Goal: Contribute content: Contribute content

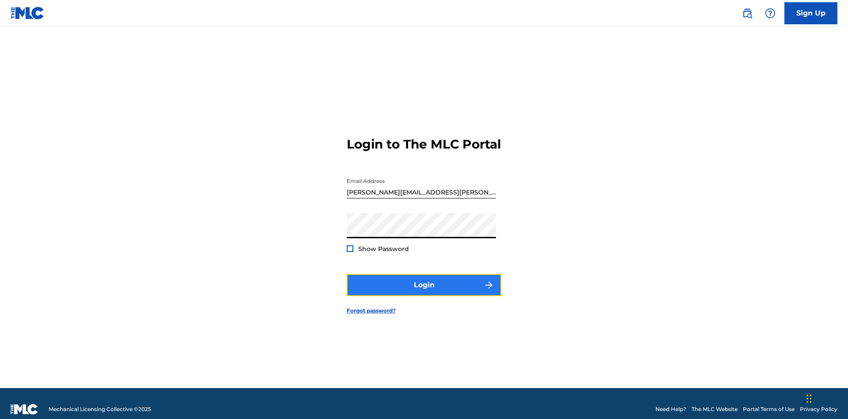
click at [424, 281] on button "Login" at bounding box center [424, 285] width 155 height 22
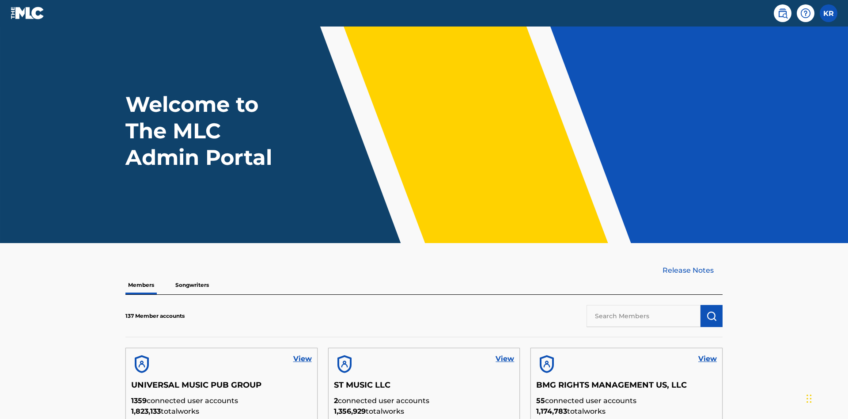
click at [643, 305] on input "text" at bounding box center [643, 316] width 114 height 22
click at [711, 310] on img "submit" at bounding box center [711, 315] width 11 height 11
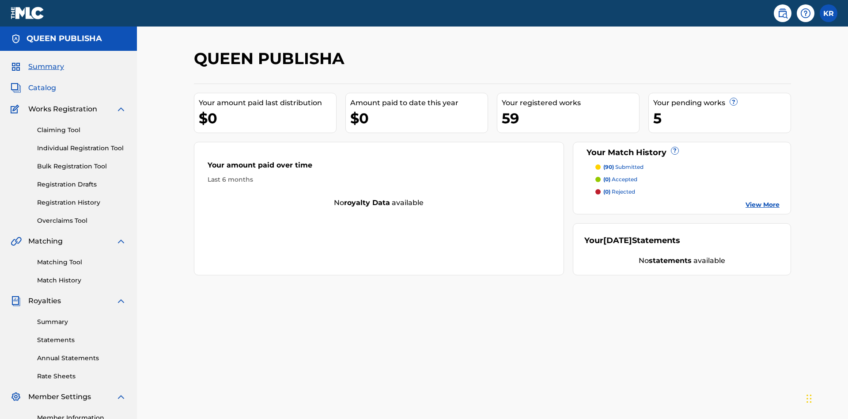
click at [42, 83] on span "Catalog" at bounding box center [42, 88] width 28 height 11
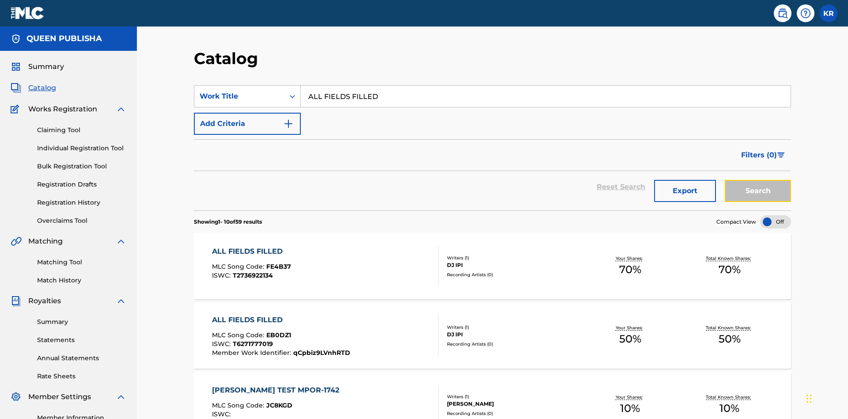
click at [758, 180] on button "Search" at bounding box center [758, 191] width 66 height 22
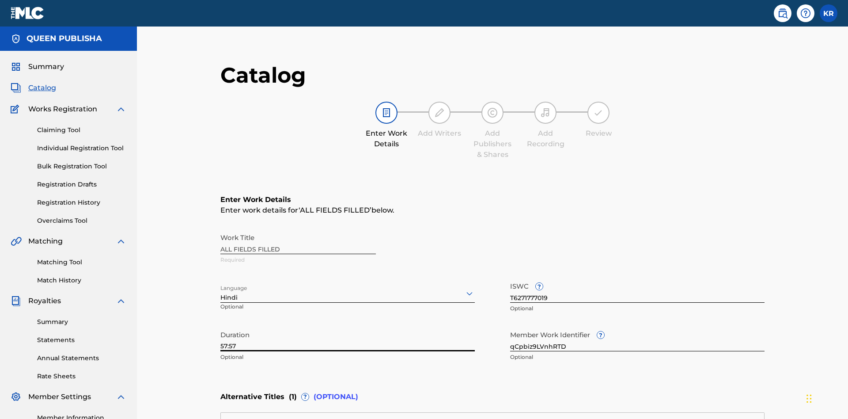
type input "57:57"
click at [464, 288] on icon at bounding box center [469, 293] width 11 height 11
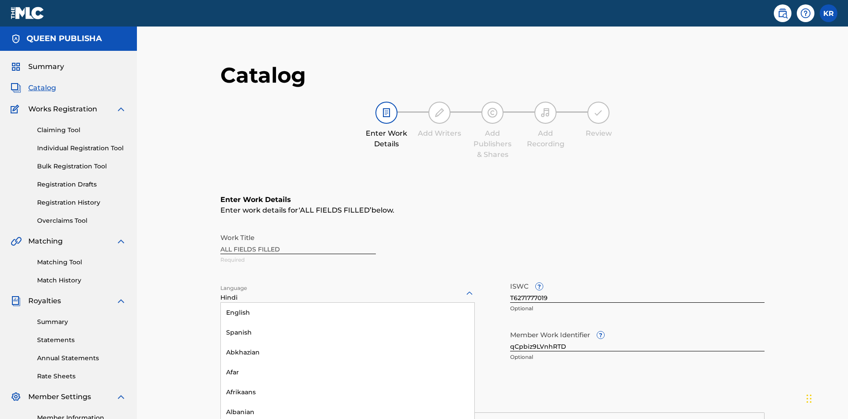
click at [510, 326] on input "qCpbiz9LVnhRTD" at bounding box center [637, 338] width 254 height 25
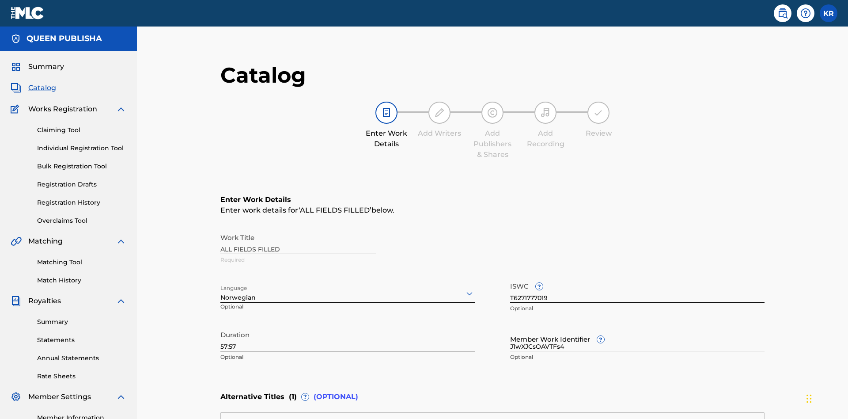
type input "J1wXJCsOAVTFs4"
click at [510, 277] on input "T6271777019" at bounding box center [637, 289] width 254 height 25
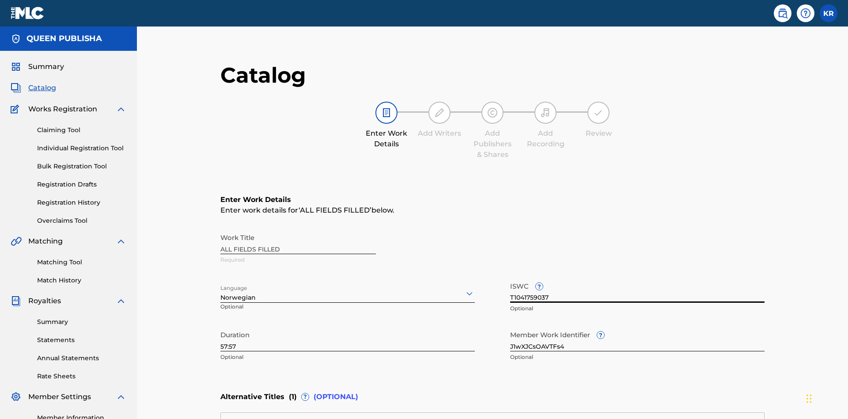
type input "T1041759037"
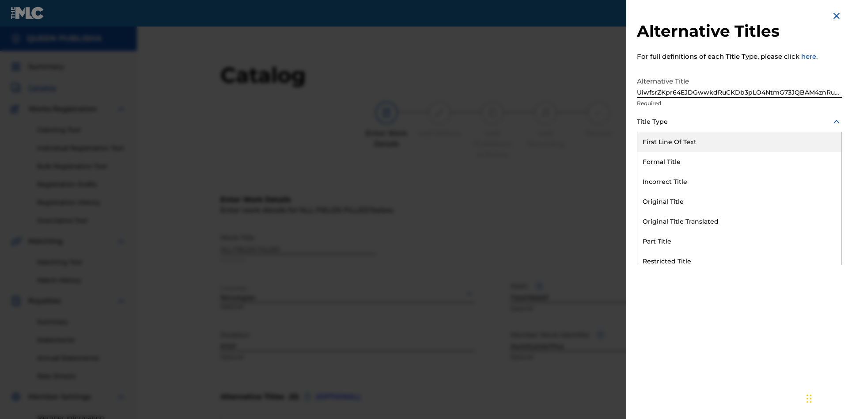
click at [739, 162] on div "Formal Title" at bounding box center [739, 162] width 204 height 20
click at [739, 161] on div at bounding box center [739, 161] width 205 height 11
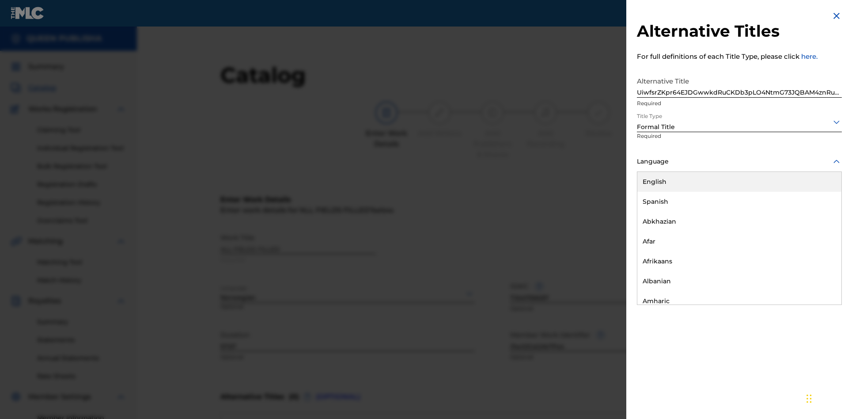
click at [815, 213] on button "Add Title" at bounding box center [815, 213] width 53 height 22
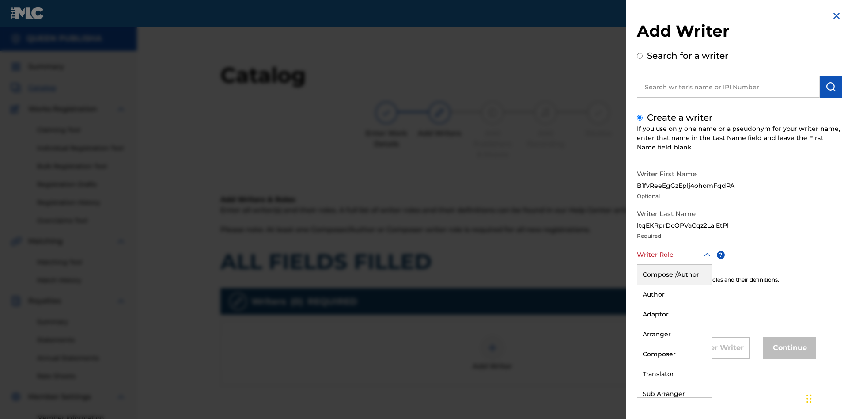
click at [674, 354] on div "Composer" at bounding box center [674, 354] width 75 height 20
click at [714, 297] on input "IPI" at bounding box center [714, 295] width 155 height 25
click at [788, 348] on button "Continue" at bounding box center [789, 347] width 53 height 22
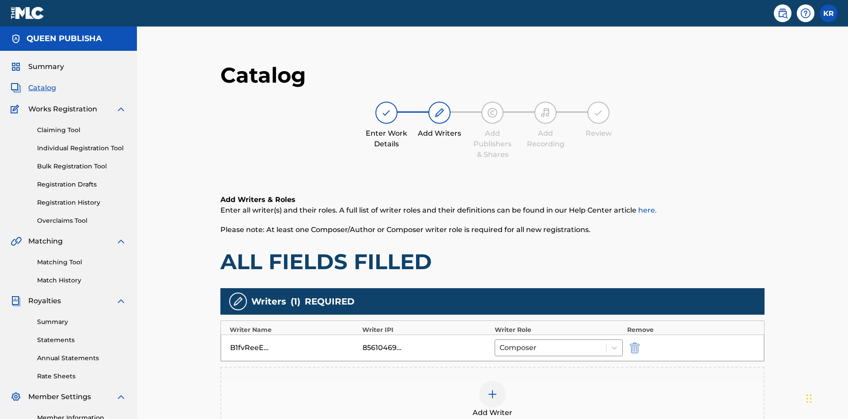
click at [479, 381] on div at bounding box center [492, 394] width 26 height 26
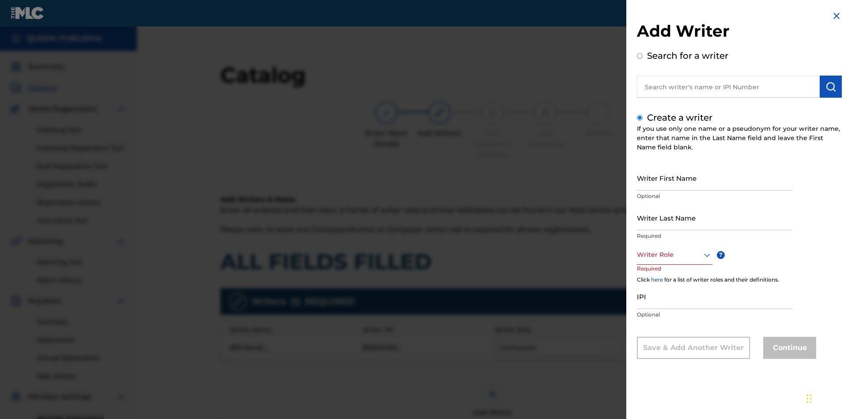
click at [714, 178] on input "Writer First Name" at bounding box center [714, 177] width 155 height 25
type input "ZLscDAx2UQhvGKrBSHmT6lEmi"
click at [714, 217] on input "Writer Last Name" at bounding box center [714, 217] width 155 height 25
type input "50fivD5q7kqnuyRAt1fqWhyT4"
click at [674, 254] on div at bounding box center [675, 254] width 76 height 11
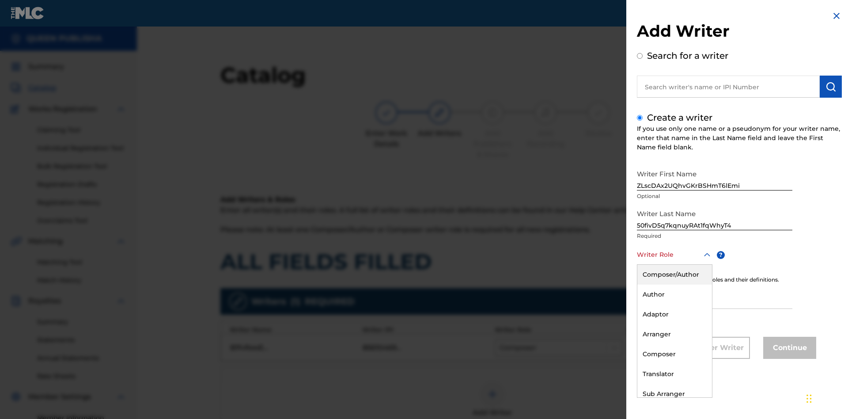
click at [674, 294] on div "Author" at bounding box center [674, 294] width 75 height 20
click at [714, 297] on input "IPI" at bounding box center [714, 295] width 155 height 25
click at [788, 348] on button "Continue" at bounding box center [789, 347] width 53 height 22
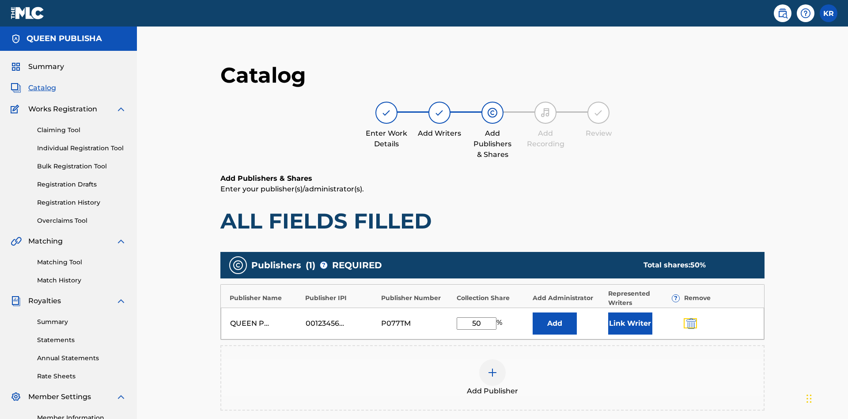
click at [686, 318] on img "submit" at bounding box center [691, 323] width 10 height 11
click at [487, 367] on img at bounding box center [492, 372] width 11 height 11
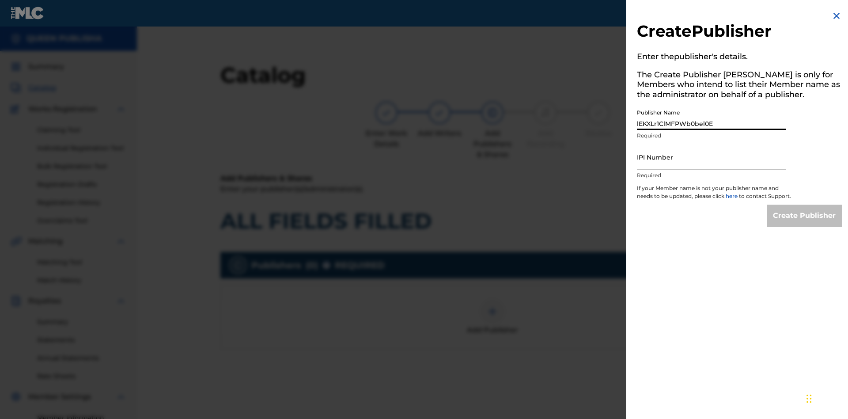
click at [711, 157] on input "IPI Number" at bounding box center [711, 156] width 149 height 25
click at [805, 223] on input "Create Publisher" at bounding box center [804, 215] width 75 height 22
click at [805, 204] on input "Create Publisher" at bounding box center [804, 215] width 75 height 22
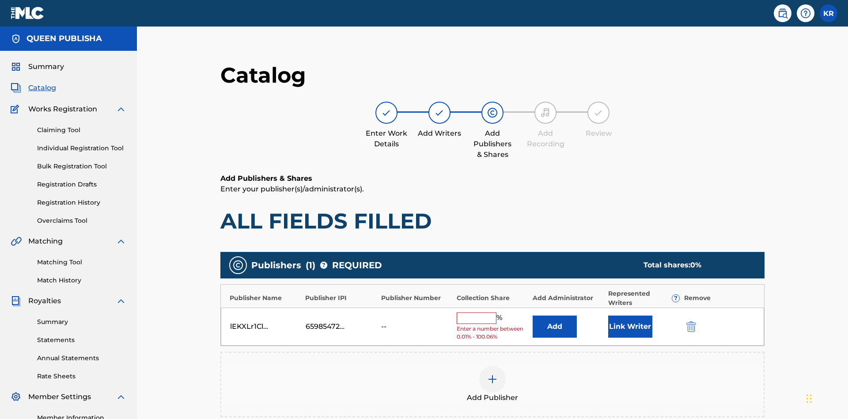
scroll to position [111, 220]
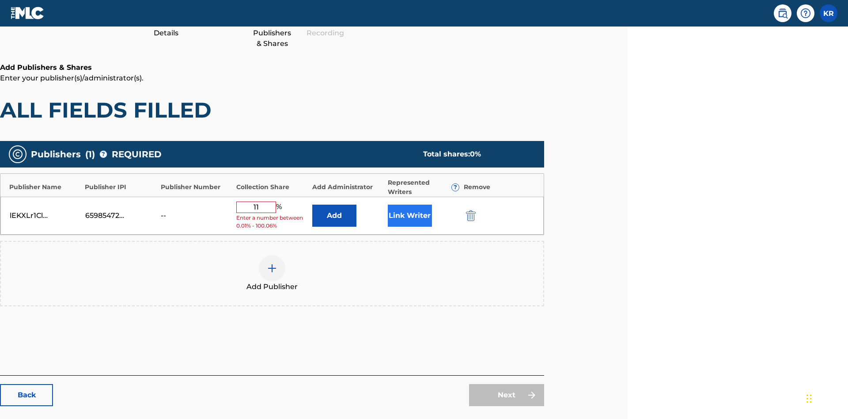
type input "11"
click at [409, 204] on button "Link Writer" at bounding box center [410, 215] width 44 height 22
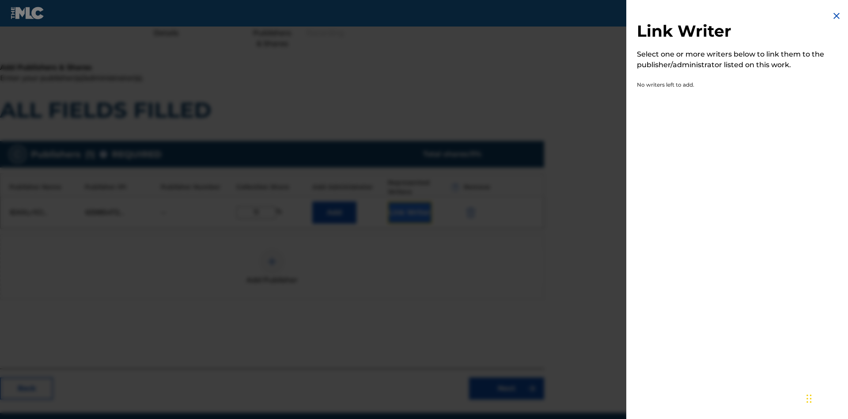
click at [409, 201] on button "Link Writer" at bounding box center [410, 212] width 44 height 22
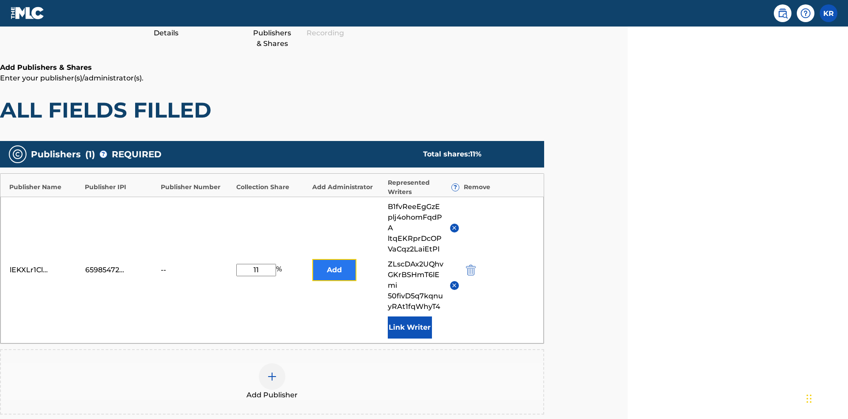
click at [334, 259] on button "Add" at bounding box center [334, 270] width 44 height 22
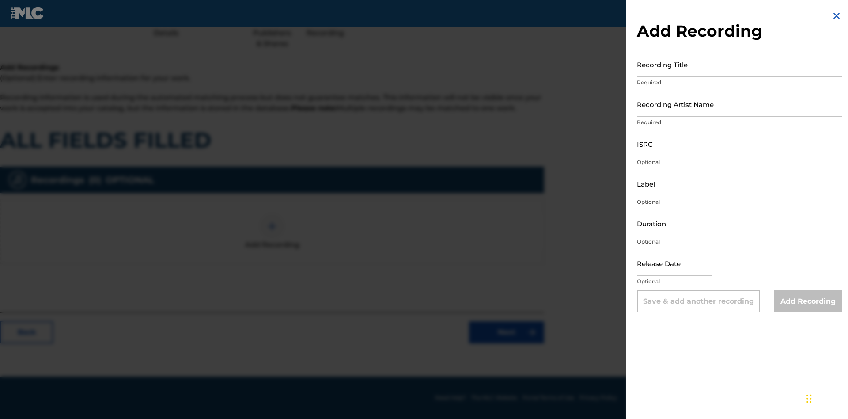
click at [739, 64] on input "Recording Title" at bounding box center [739, 64] width 205 height 25
click at [739, 104] on input "Recording Artist Name" at bounding box center [739, 103] width 205 height 25
click at [739, 144] on input "ISRC" at bounding box center [739, 143] width 205 height 25
click at [739, 183] on input "Label" at bounding box center [739, 183] width 205 height 25
click at [739, 223] on input "Duration" at bounding box center [739, 223] width 205 height 25
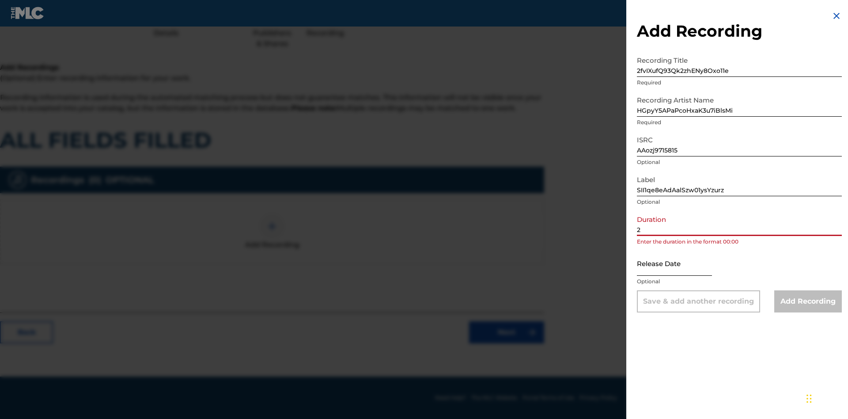
click at [739, 223] on input "2" at bounding box center [739, 223] width 205 height 25
click at [681, 264] on input "text" at bounding box center [674, 262] width 75 height 25
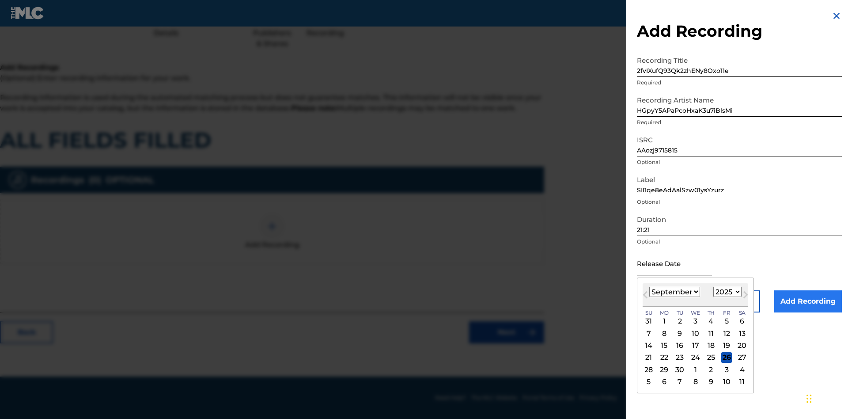
click at [726, 292] on select "1900 1901 1902 1903 1904 1905 1906 1907 1908 1909 1910 1911 1912 1913 1914 1915…" at bounding box center [727, 292] width 28 height 10
click at [725, 321] on div "5" at bounding box center [726, 321] width 11 height 11
click at [808, 301] on input "Add Recording" at bounding box center [808, 301] width 68 height 22
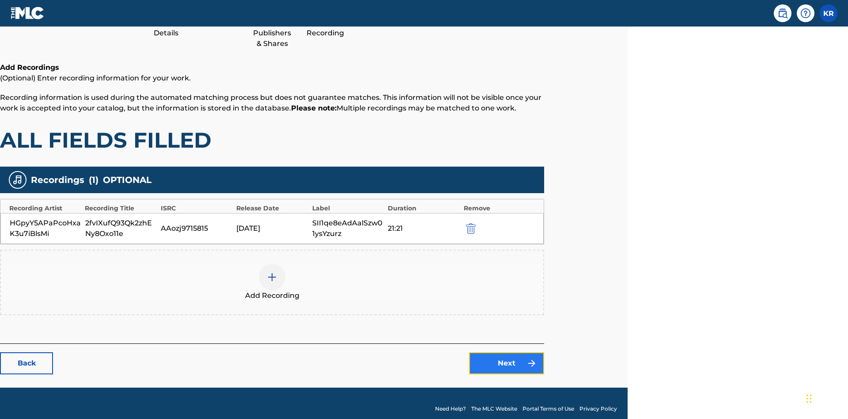
click at [506, 352] on link "Next" at bounding box center [506, 363] width 75 height 22
